Goal: Task Accomplishment & Management: Manage account settings

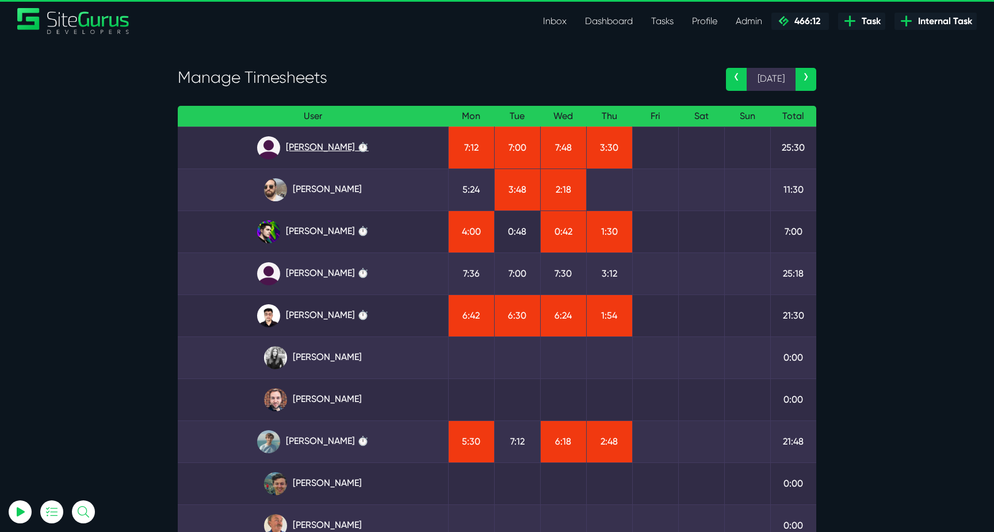
click at [355, 152] on link "[PERSON_NAME] ⏱️" at bounding box center [313, 147] width 252 height 23
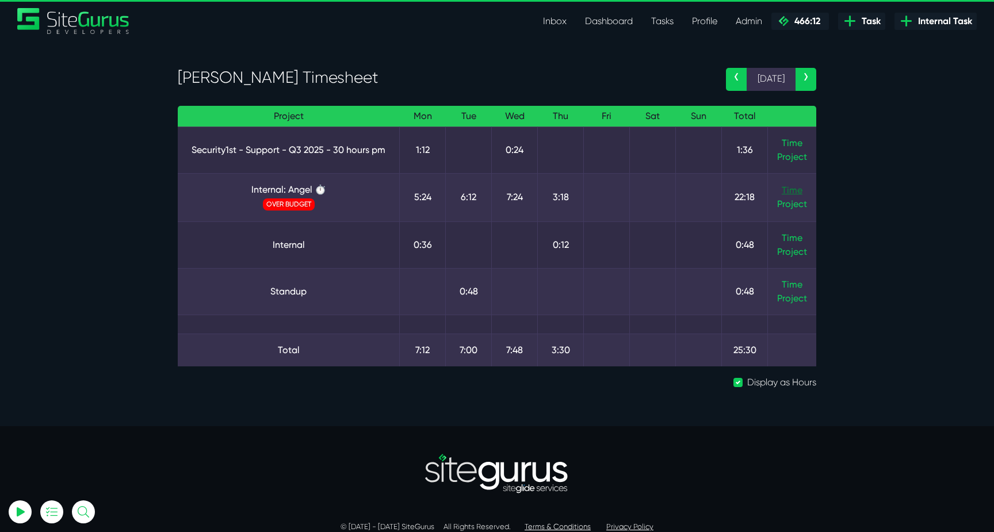
click at [788, 190] on link "Time" at bounding box center [792, 190] width 21 height 11
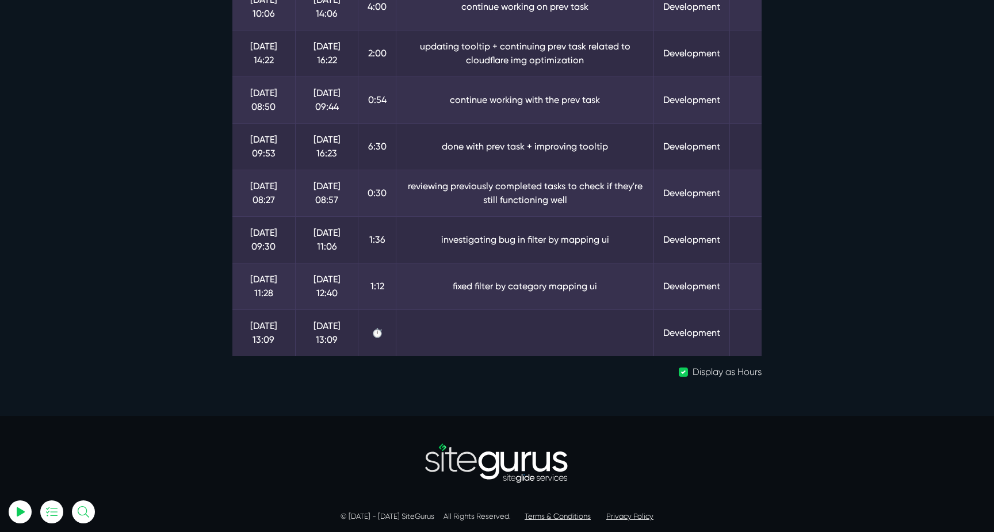
scroll to position [385, 0]
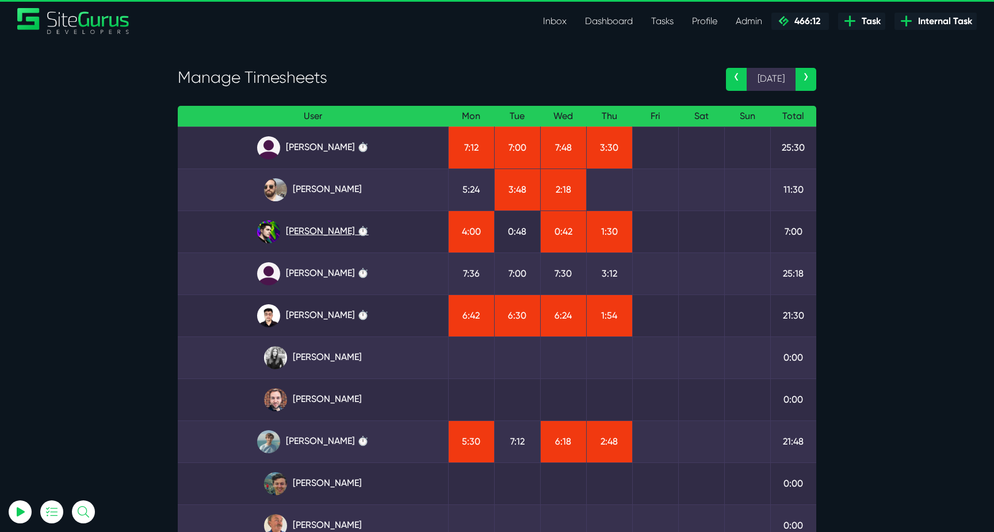
type input "luke@sitegurus.io"
click at [338, 234] on link "Josh Carter ⏱️" at bounding box center [313, 231] width 252 height 23
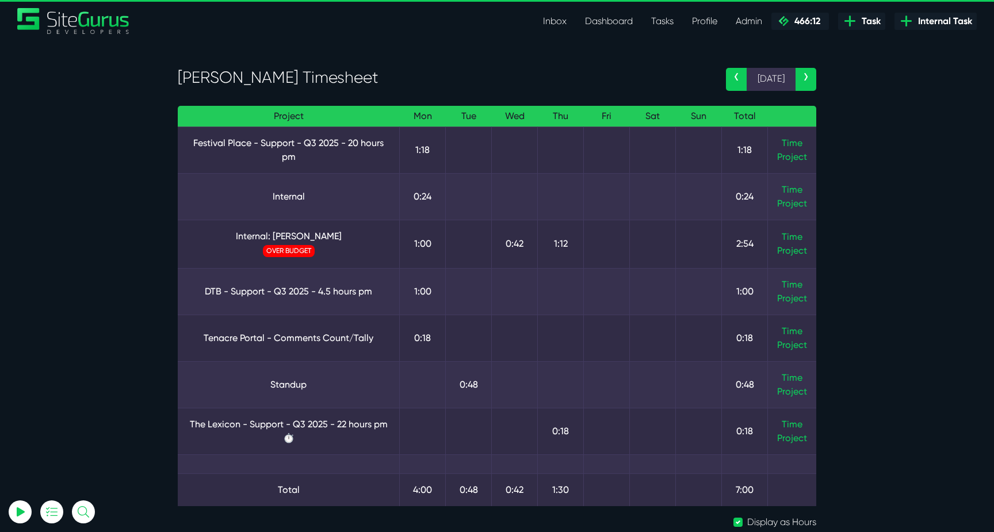
click at [805, 237] on td "Time Project" at bounding box center [792, 244] width 49 height 48
click at [792, 237] on link "Time" at bounding box center [792, 236] width 21 height 11
click at [791, 232] on link "Time" at bounding box center [792, 236] width 21 height 11
click at [280, 196] on link "Internal" at bounding box center [288, 197] width 203 height 14
drag, startPoint x: 280, startPoint y: 196, endPoint x: 367, endPoint y: 200, distance: 87.0
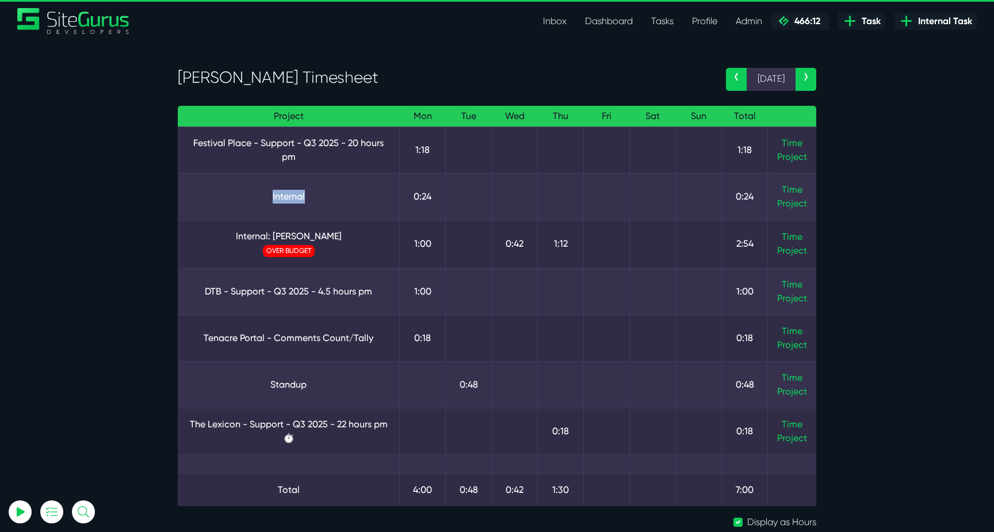
click at [367, 200] on link "Internal" at bounding box center [288, 197] width 203 height 14
click at [297, 243] on td "Internal: Josh OVER BUDGET" at bounding box center [289, 244] width 222 height 48
click at [297, 241] on link "Internal: Josh" at bounding box center [288, 237] width 203 height 14
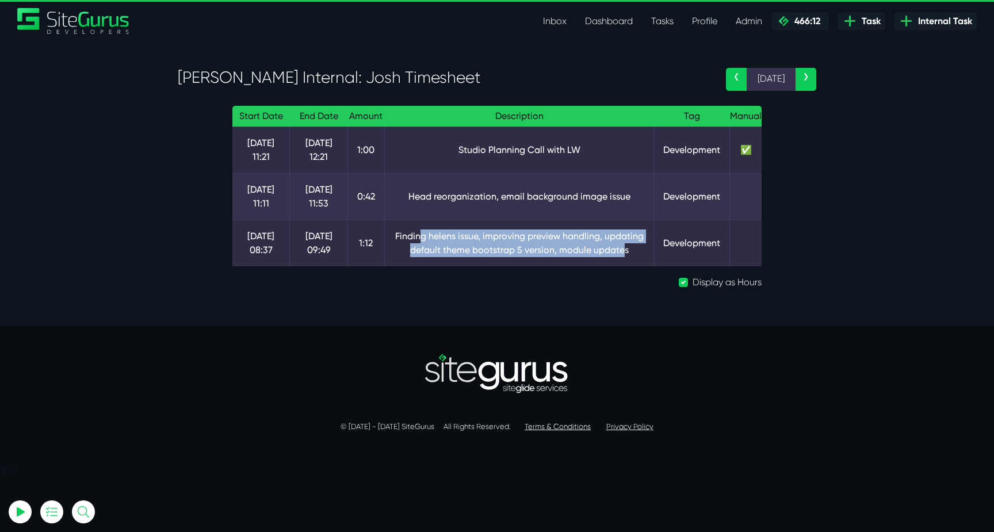
drag, startPoint x: 418, startPoint y: 233, endPoint x: 621, endPoint y: 253, distance: 204.0
click at [621, 253] on td "Finding helens issue, improving preview handling, updating default theme bootst…" at bounding box center [519, 243] width 270 height 47
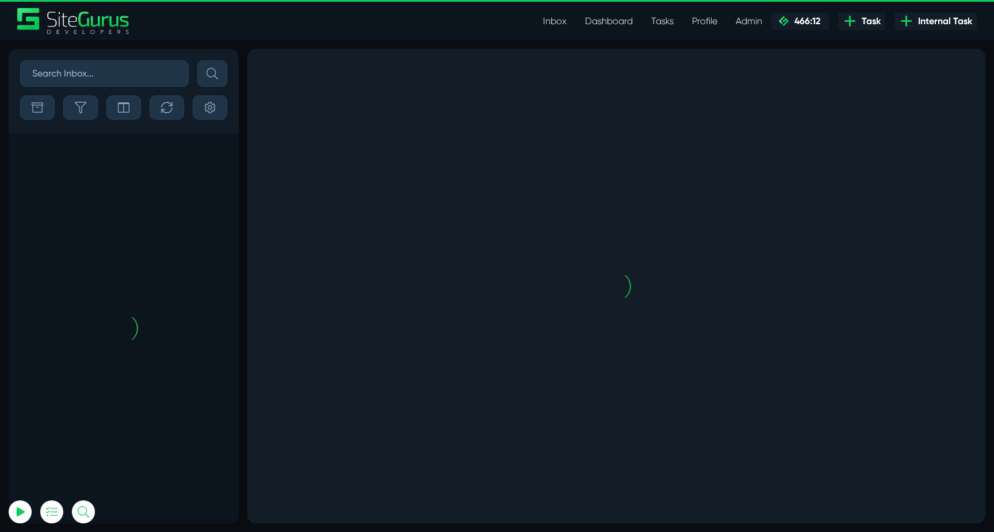
scroll to position [-2596, 0]
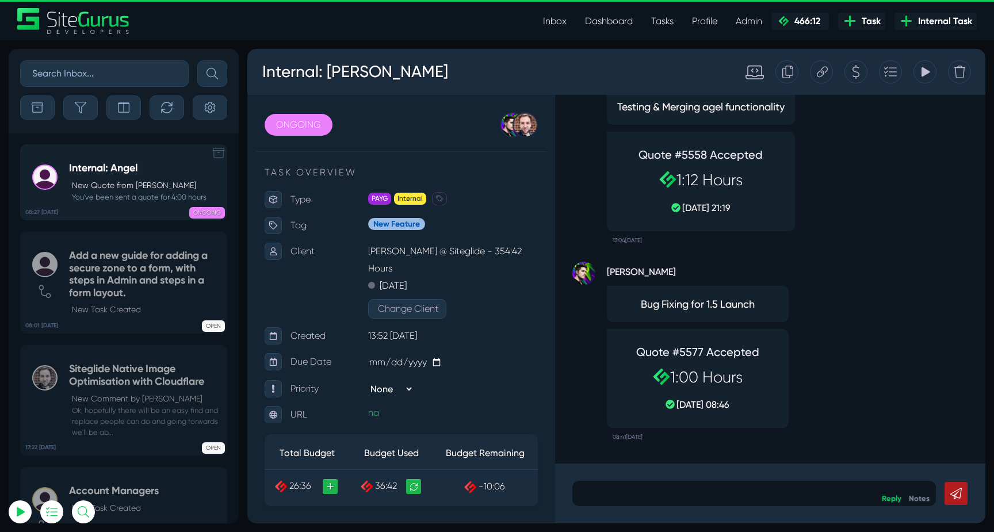
click at [137, 205] on div "ONGOING" at bounding box center [167, 211] width 115 height 12
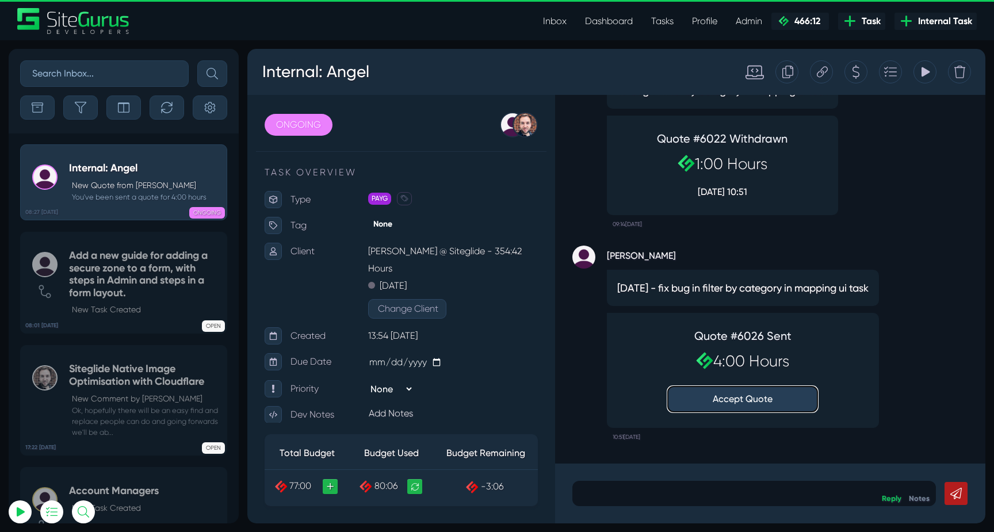
type input "luke@sitegurus.io"
click at [755, 406] on button "Accept Quote" at bounding box center [743, 399] width 150 height 25
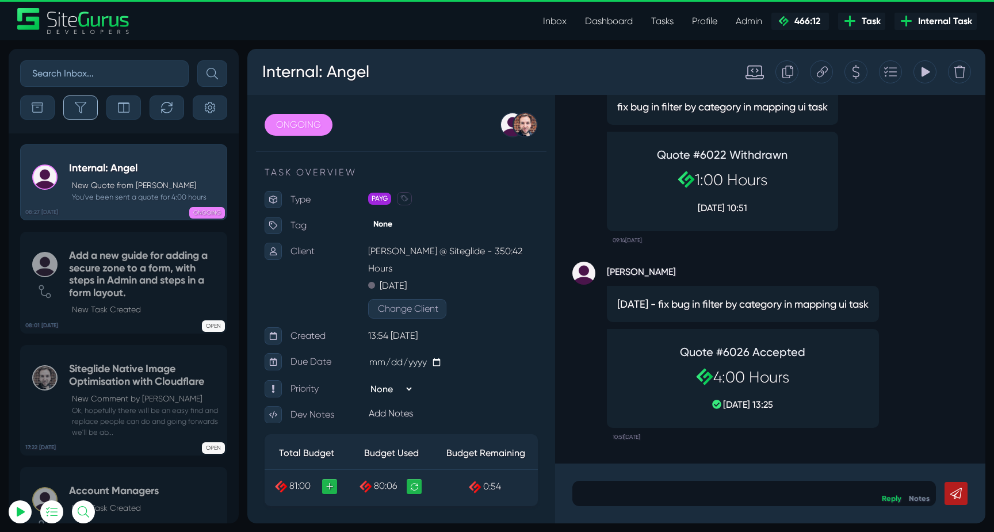
click at [87, 98] on button "button" at bounding box center [80, 107] width 35 height 24
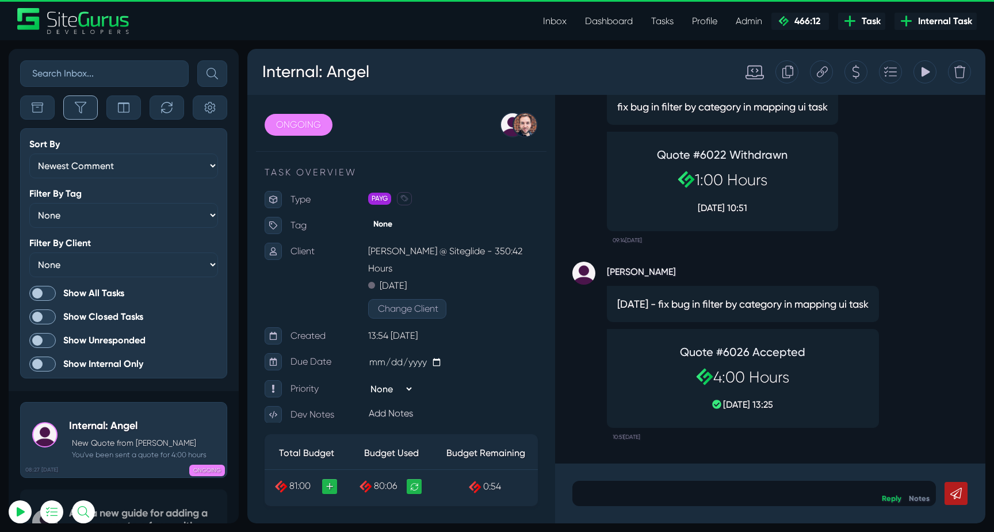
scroll to position [-2853, 0]
click at [42, 293] on span at bounding box center [42, 293] width 26 height 15
click at [0, 0] on input "Show All Tasks" at bounding box center [0, 0] width 0 height 0
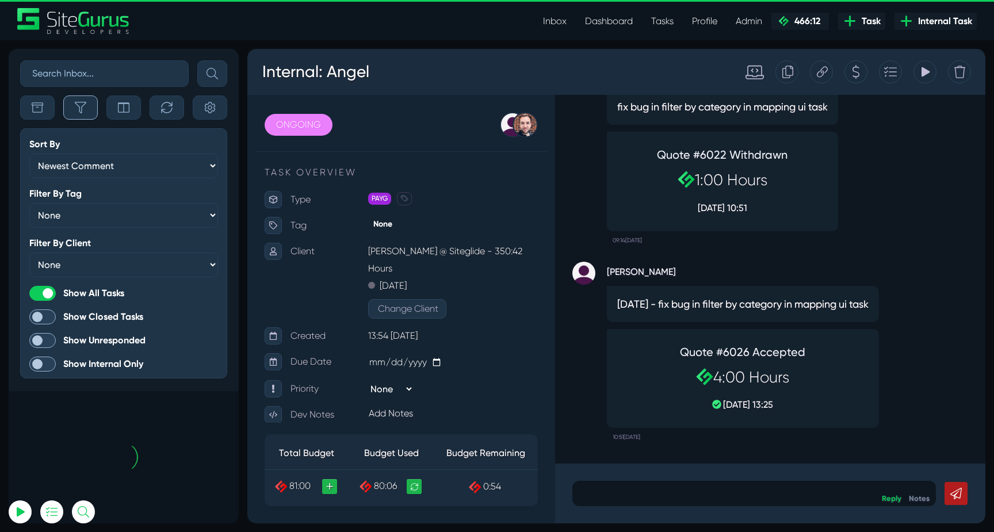
click at [82, 110] on icon "button" at bounding box center [81, 108] width 12 height 12
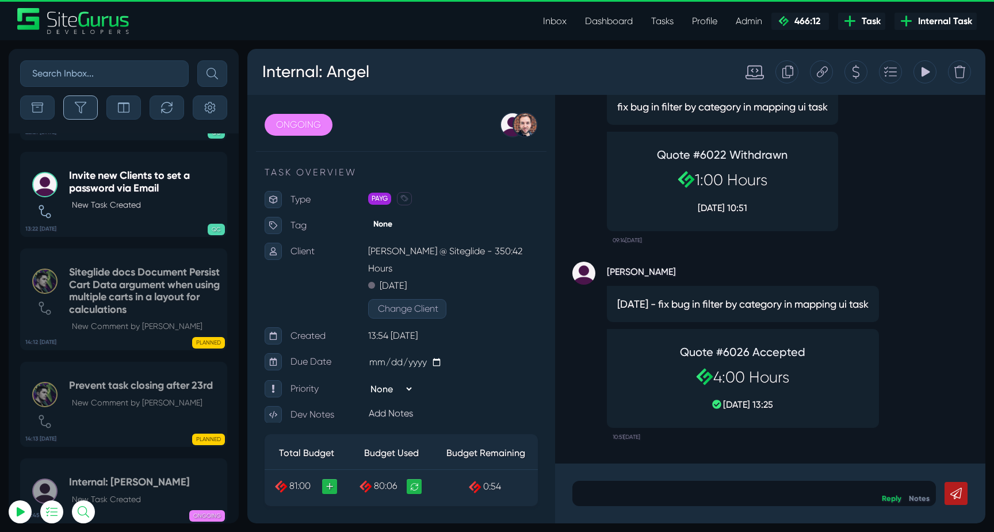
scroll to position [-45488, 0]
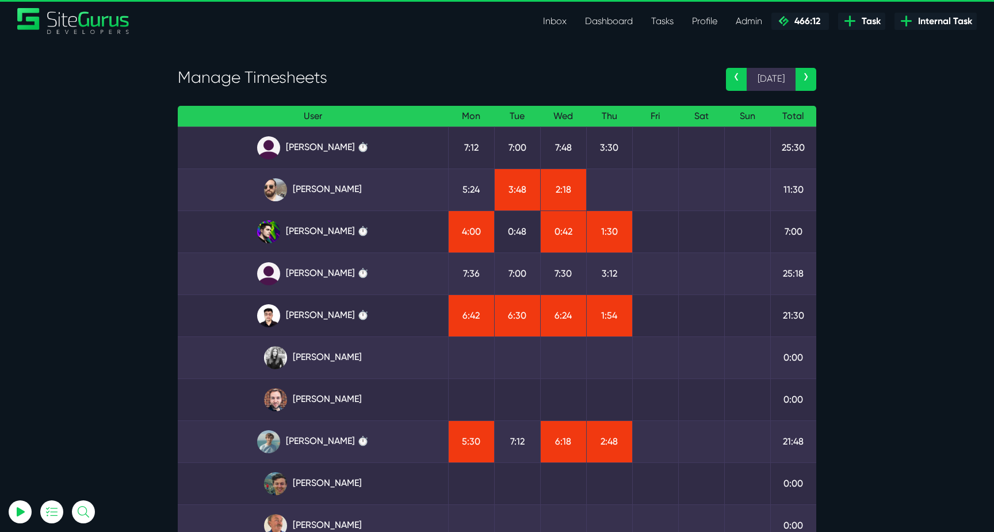
click at [314, 227] on link "Josh Carter ⏱️" at bounding box center [313, 231] width 252 height 23
